Goal: Find specific page/section: Find specific page/section

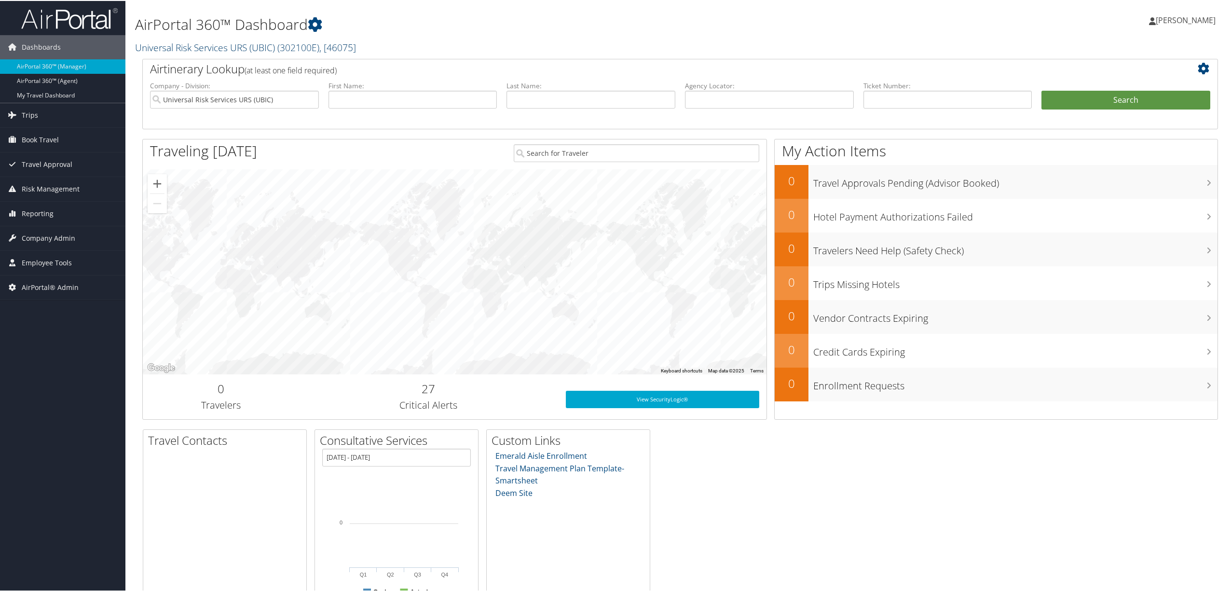
click at [182, 41] on link "Universal Risk Services URS (UBIC) ( 302100E ) , [ 46075 ]" at bounding box center [245, 46] width 221 height 13
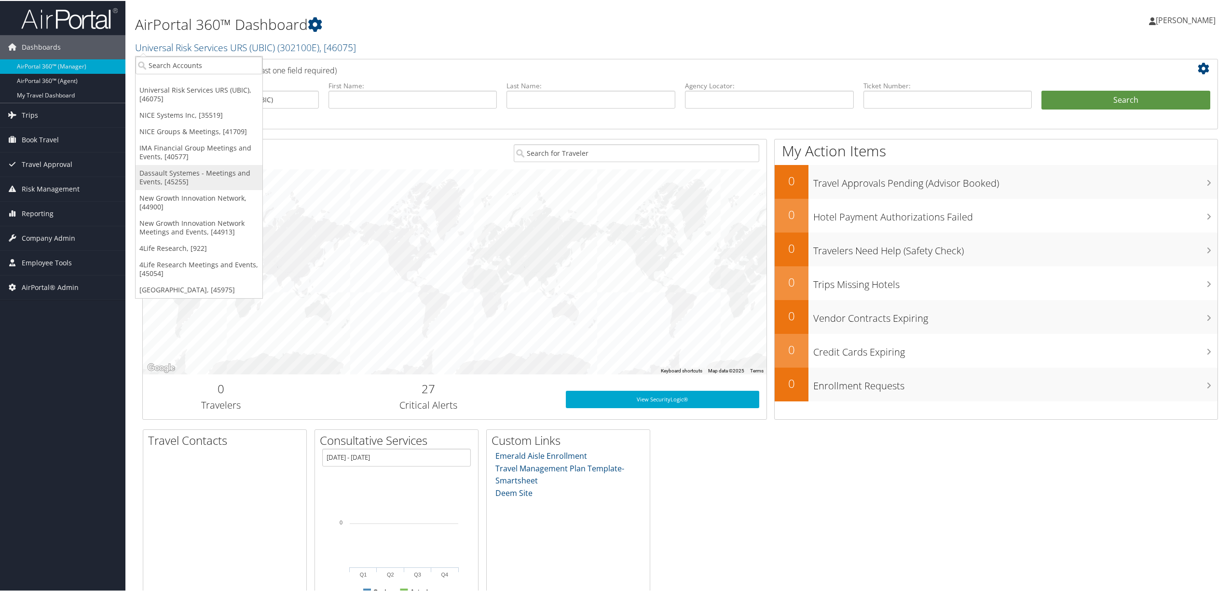
click at [204, 176] on link "Dassault Systemes - Meetings and Events, [45255]" at bounding box center [199, 176] width 127 height 25
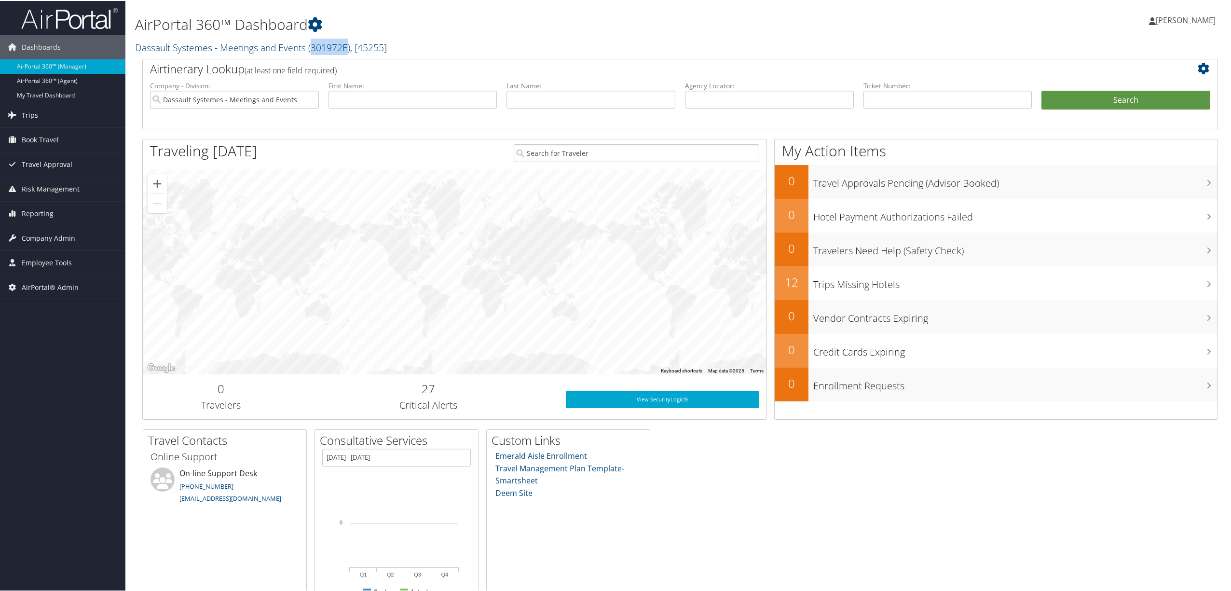
drag, startPoint x: 348, startPoint y: 48, endPoint x: 312, endPoint y: 49, distance: 36.7
click at [312, 49] on span "( 301972E )" at bounding box center [329, 46] width 42 height 13
copy span "301972E"
